Goal: Entertainment & Leisure: Consume media (video, audio)

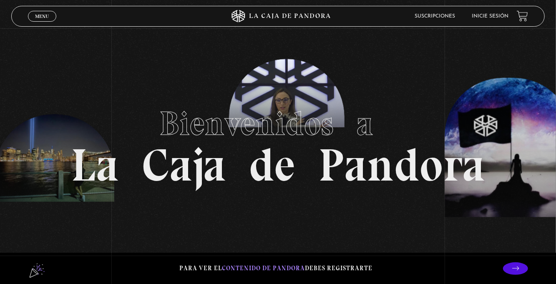
click at [45, 18] on span "Menu" at bounding box center [42, 16] width 14 height 5
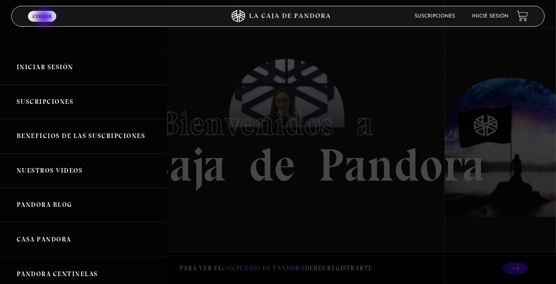
click at [60, 68] on link "Iniciar Sesión" at bounding box center [83, 67] width 167 height 35
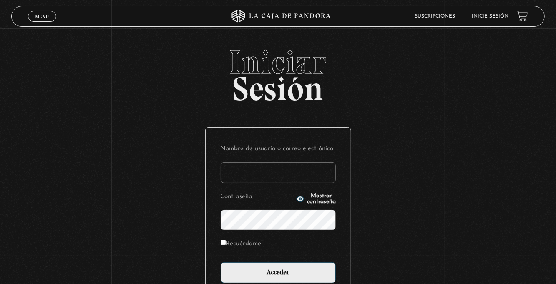
click at [247, 173] on input "Nombre de usuario o correo electrónico" at bounding box center [278, 172] width 115 height 21
type input "euherra@gmail.com"
click at [221, 262] on input "Acceder" at bounding box center [278, 272] width 115 height 21
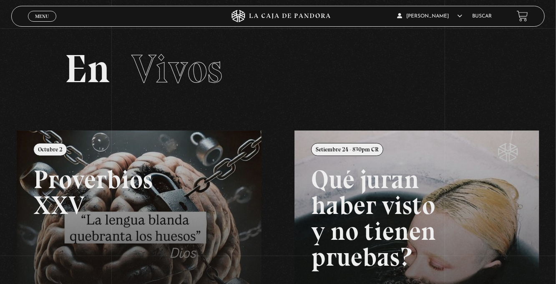
click at [41, 18] on span "Menu" at bounding box center [42, 16] width 14 height 5
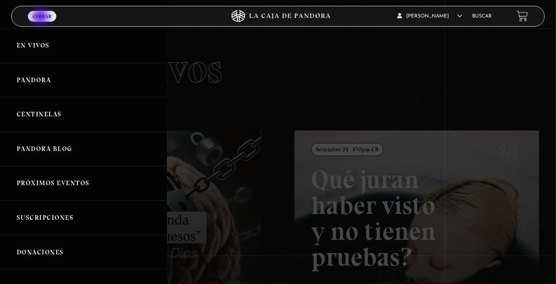
click at [82, 124] on link "Centinelas" at bounding box center [83, 114] width 167 height 35
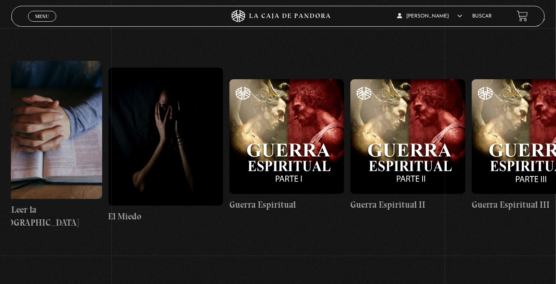
scroll to position [0, 11780]
click at [505, 154] on figure at bounding box center [529, 136] width 115 height 115
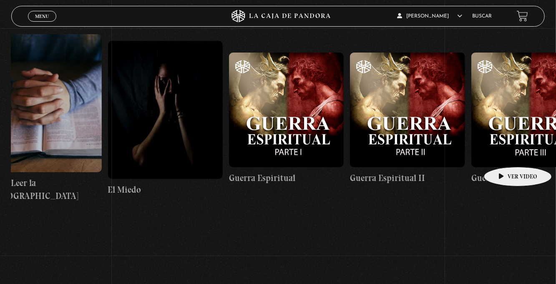
scroll to position [0, 11756]
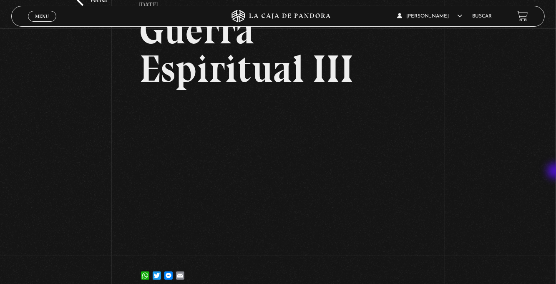
scroll to position [64, 0]
